Goal: Transaction & Acquisition: Download file/media

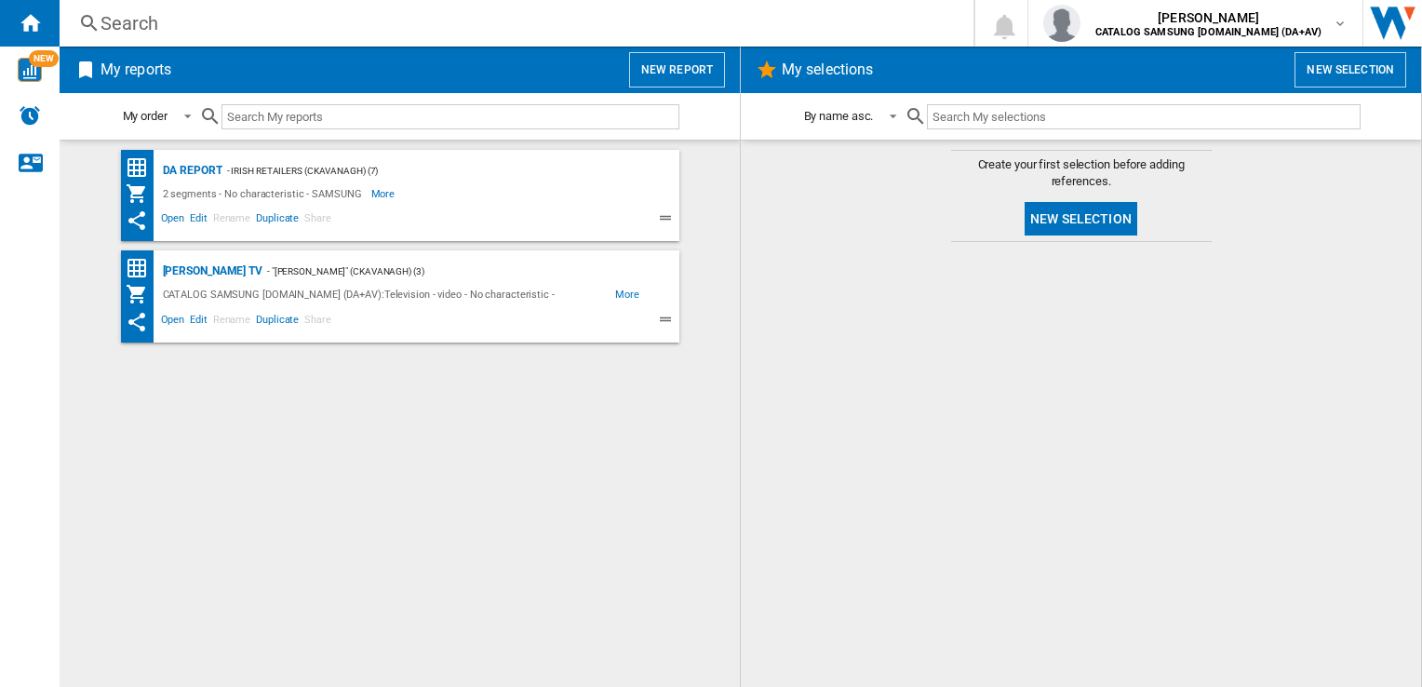
click at [194, 416] on div "DA Report - Irish Retailers (ckavanagh) (7) 2 segments - No characteristic - SA…" at bounding box center [399, 414] width 643 height 528
click at [178, 315] on span "Open" at bounding box center [173, 322] width 30 height 22
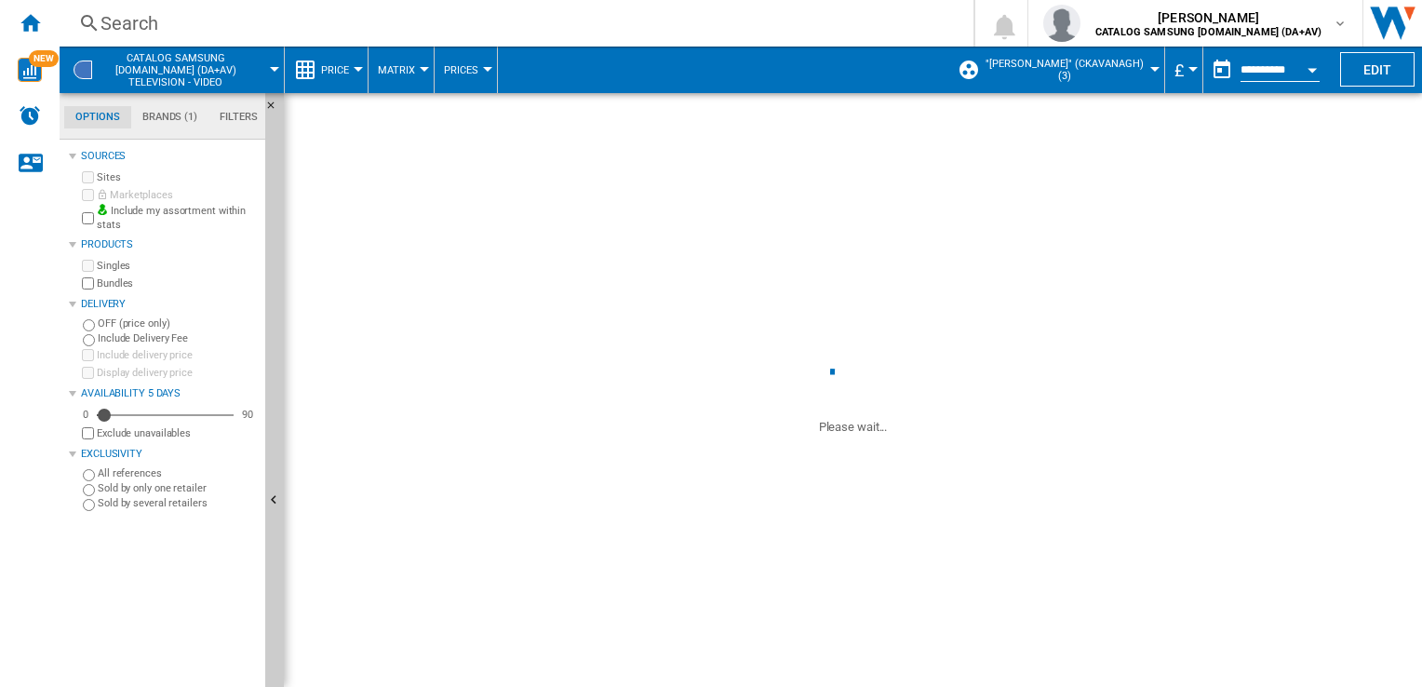
click at [115, 280] on label "Bundles" at bounding box center [177, 283] width 161 height 14
click at [1188, 69] on div "Currency" at bounding box center [1192, 69] width 9 height 5
click at [1191, 68] on div "Currency" at bounding box center [1192, 69] width 9 height 5
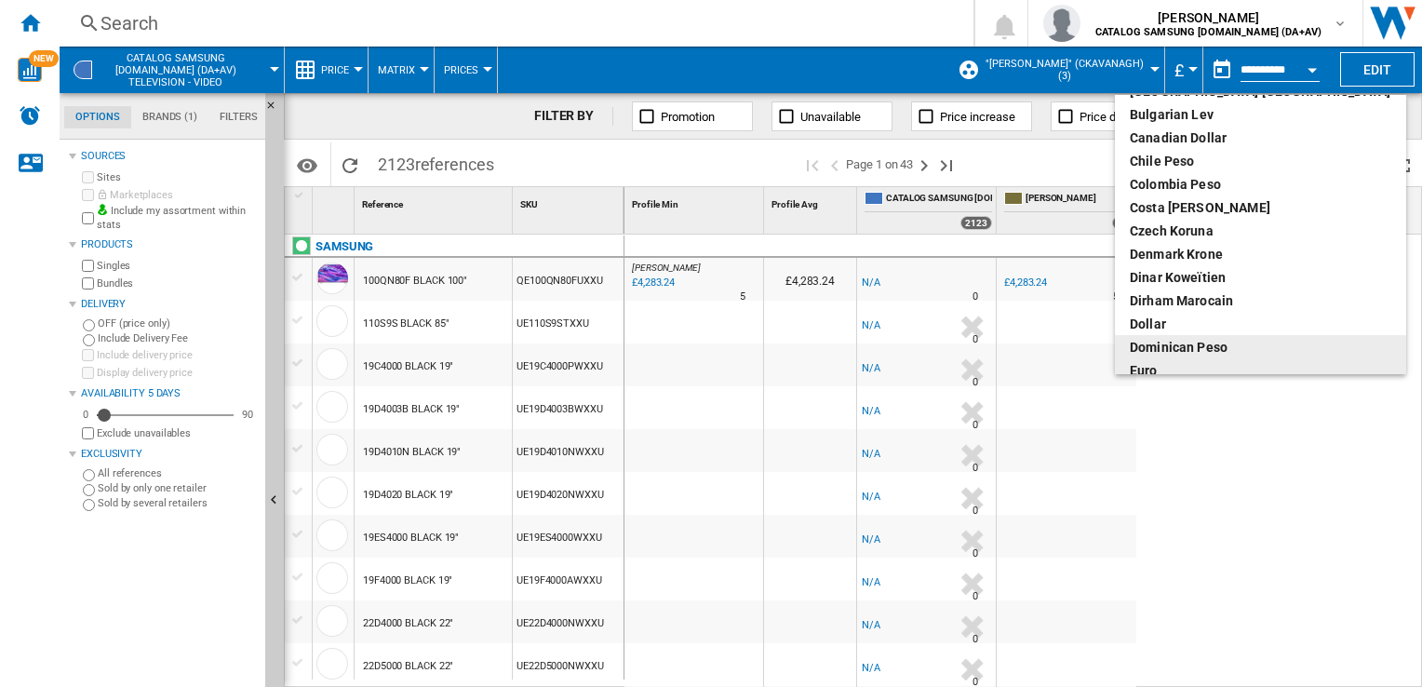
scroll to position [101, 0]
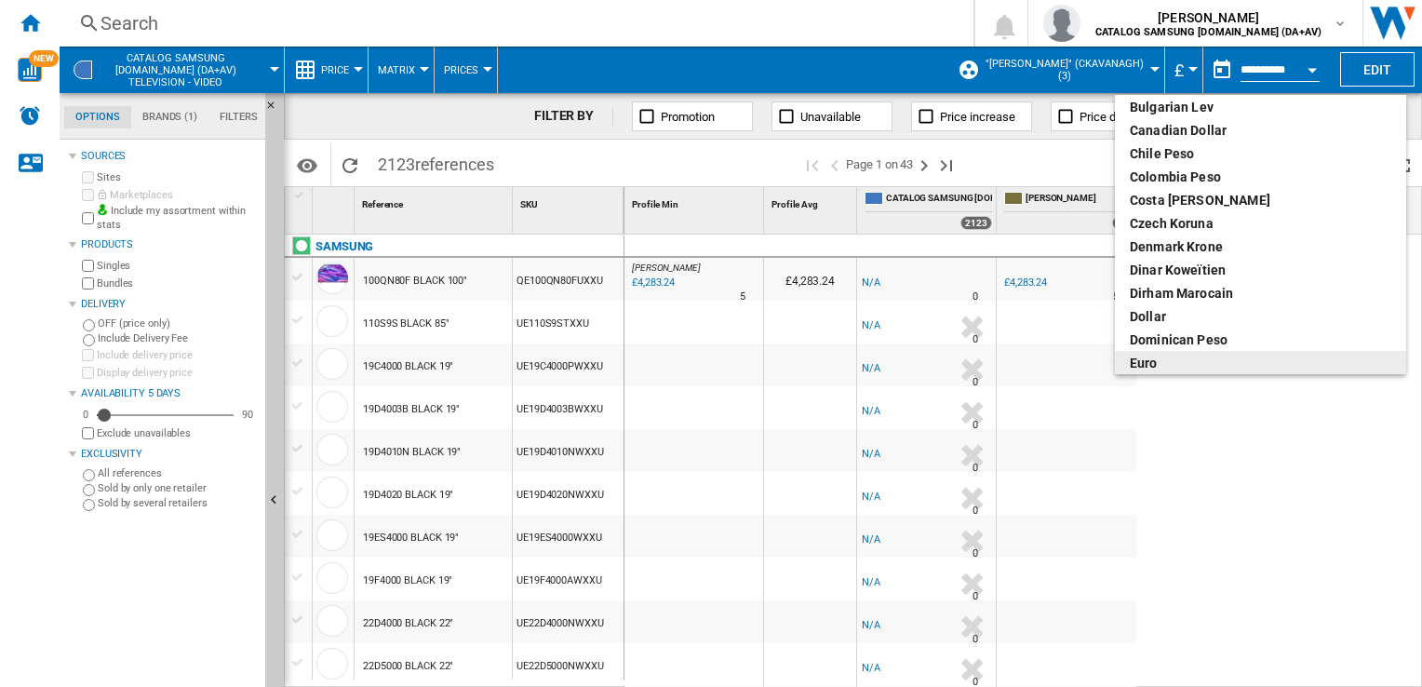
click at [1160, 362] on div "euro" at bounding box center [1261, 363] width 262 height 19
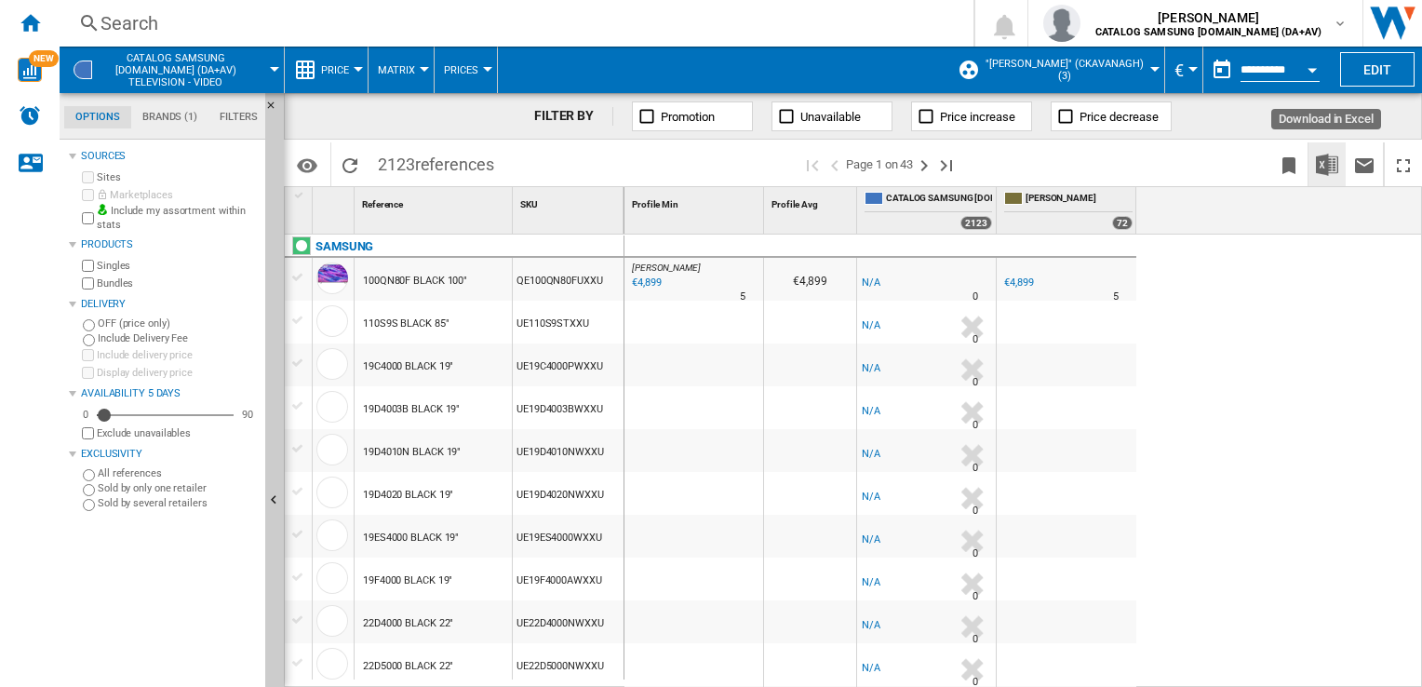
click at [1332, 158] on img "Download in Excel" at bounding box center [1327, 165] width 22 height 22
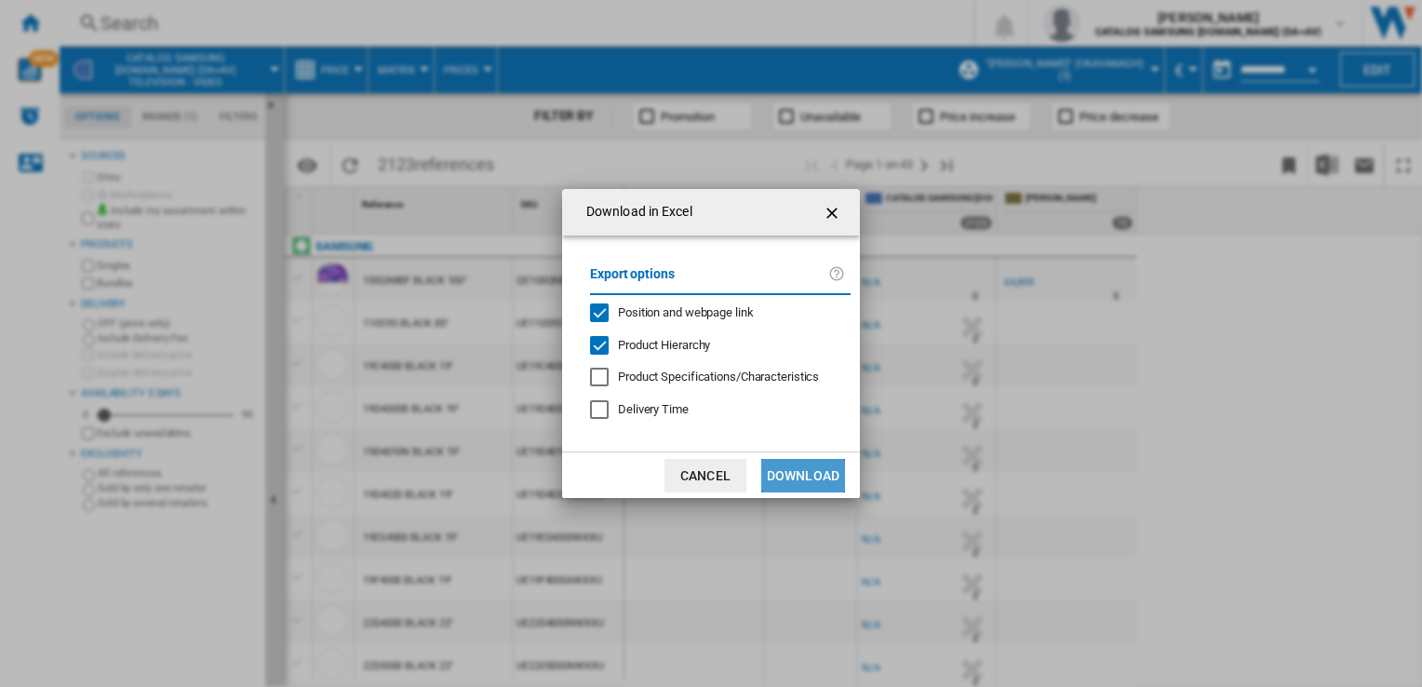
click at [823, 463] on button "Download" at bounding box center [803, 476] width 84 height 34
